Goal: Transaction & Acquisition: Purchase product/service

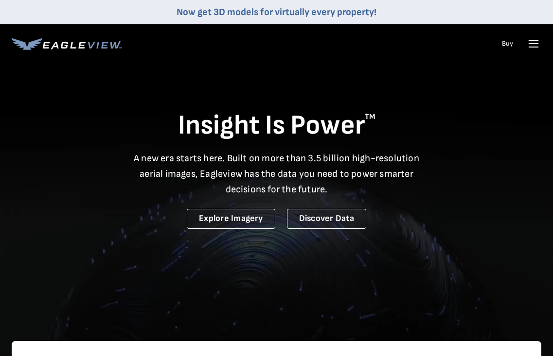
click at [503, 43] on link "Buy" at bounding box center [507, 43] width 11 height 9
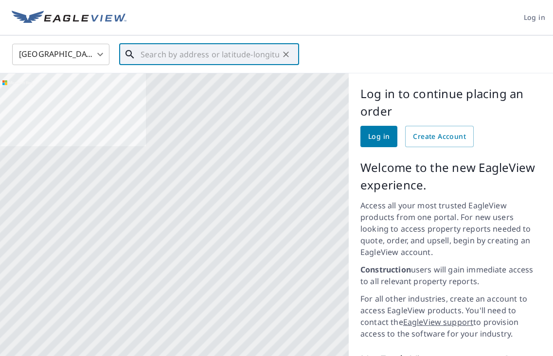
click at [177, 58] on input "text" at bounding box center [210, 54] width 139 height 27
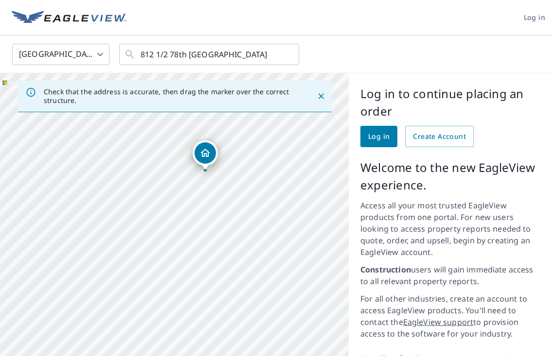
drag, startPoint x: 168, startPoint y: 267, endPoint x: 180, endPoint y: 159, distance: 108.1
click at [180, 159] on div "812 1/2 78th St Houston, TX 77012" at bounding box center [174, 261] width 349 height 377
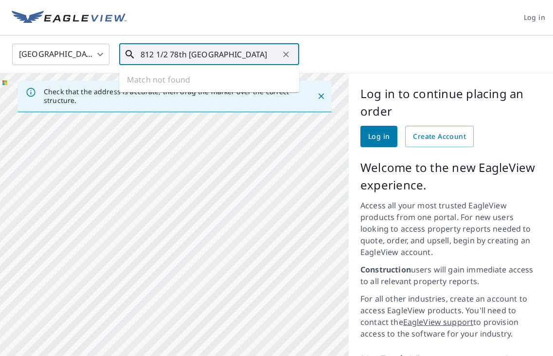
click at [178, 55] on input "812 1/2 78th houston" at bounding box center [210, 54] width 139 height 27
type input "812 1/2 76th houston"
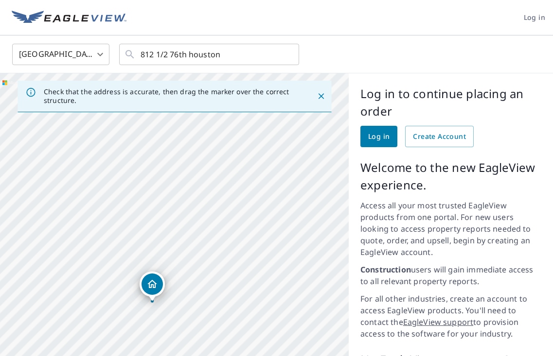
drag, startPoint x: 186, startPoint y: 238, endPoint x: 179, endPoint y: 286, distance: 49.0
click at [179, 286] on div "812 1/2 76th St Houston, TX 77012" at bounding box center [174, 261] width 349 height 377
drag, startPoint x: 166, startPoint y: 239, endPoint x: 127, endPoint y: 295, distance: 67.8
click at [127, 295] on div "812 1/2 76th St Houston, TX 77012" at bounding box center [174, 261] width 349 height 377
drag, startPoint x: 176, startPoint y: 241, endPoint x: 221, endPoint y: 178, distance: 77.3
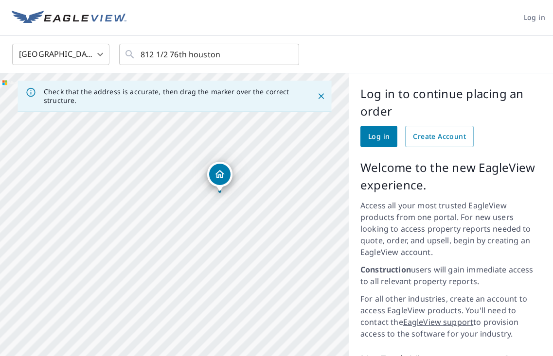
click at [221, 178] on div "812 1/2 76th St Houston, TX 77012" at bounding box center [174, 261] width 349 height 377
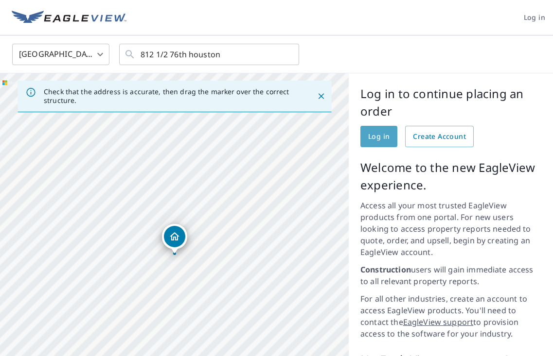
click at [373, 134] on span "Log in" at bounding box center [378, 137] width 21 height 12
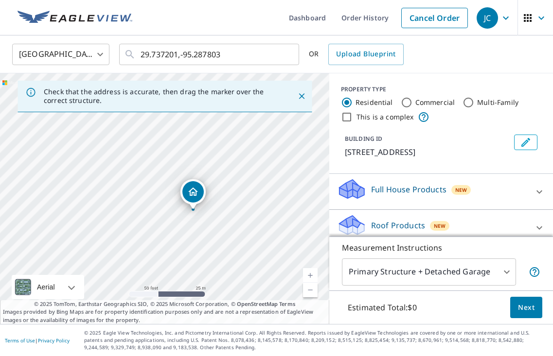
click at [542, 188] on icon at bounding box center [539, 192] width 12 height 12
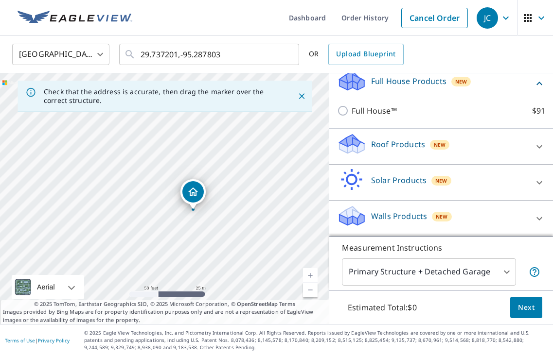
click at [396, 143] on p "Roof Products" at bounding box center [398, 145] width 54 height 12
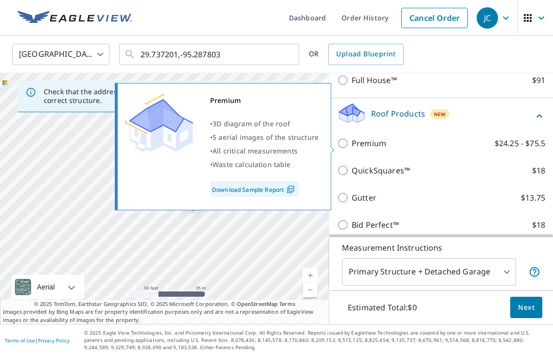
scroll to position [141, 0]
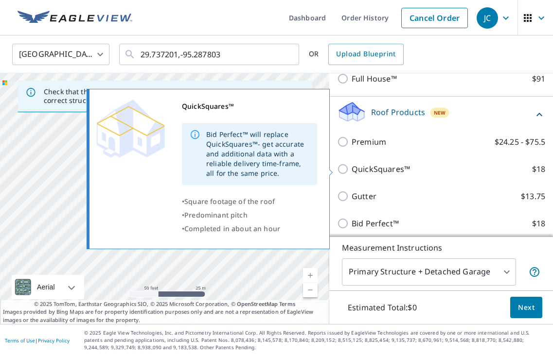
click at [341, 167] on input "QuickSquares™ $18" at bounding box center [344, 169] width 15 height 12
checkbox input "true"
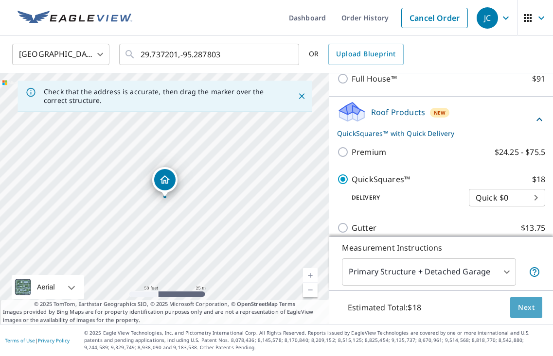
click at [528, 305] on span "Next" at bounding box center [526, 308] width 17 height 12
